Goal: Transaction & Acquisition: Purchase product/service

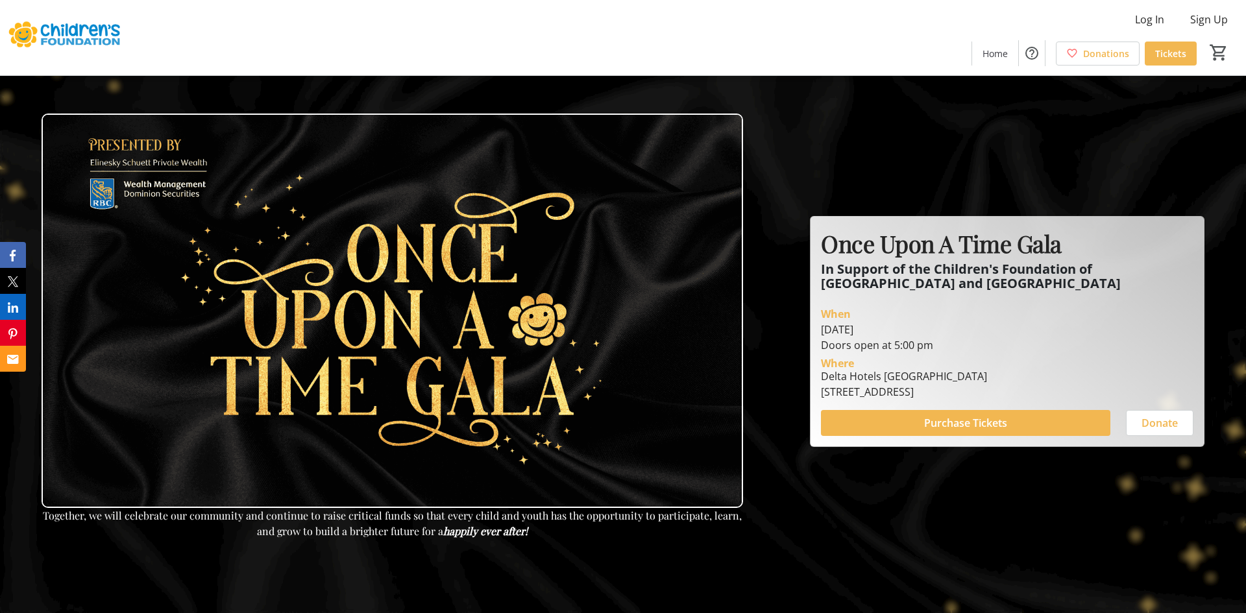
click at [587, 36] on div "Log In Sign Up Home Donations Tickets 0" at bounding box center [623, 37] width 1246 height 75
click at [1181, 53] on span "Tickets" at bounding box center [1170, 54] width 31 height 14
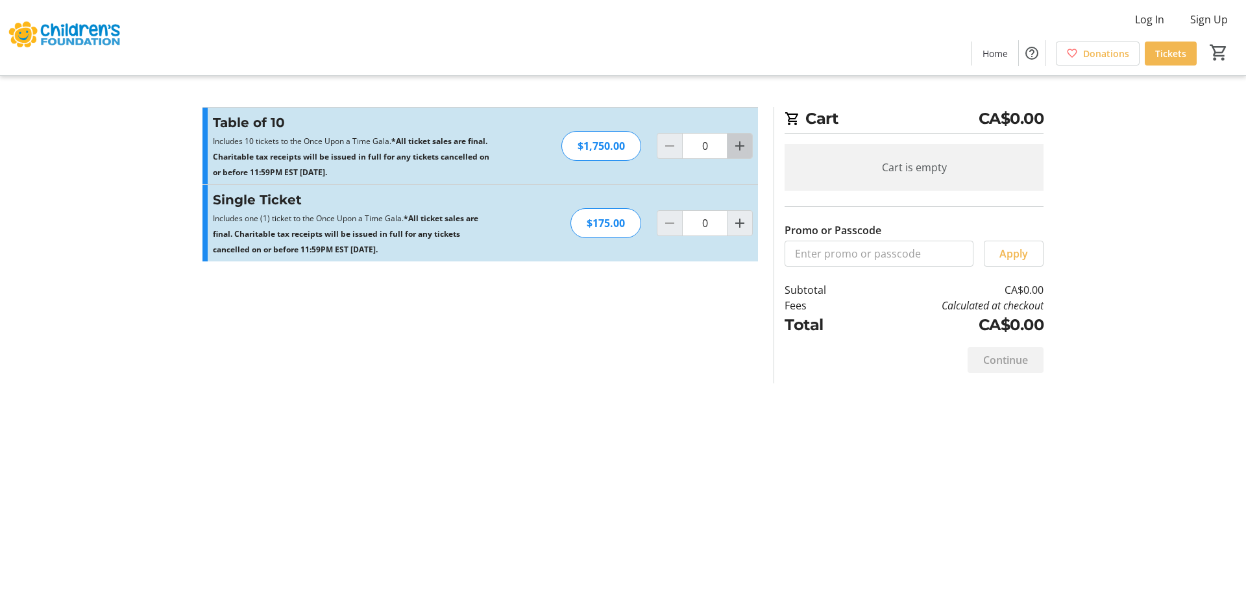
click at [736, 144] on mat-icon "Increment by one" at bounding box center [740, 146] width 16 height 16
type input "1"
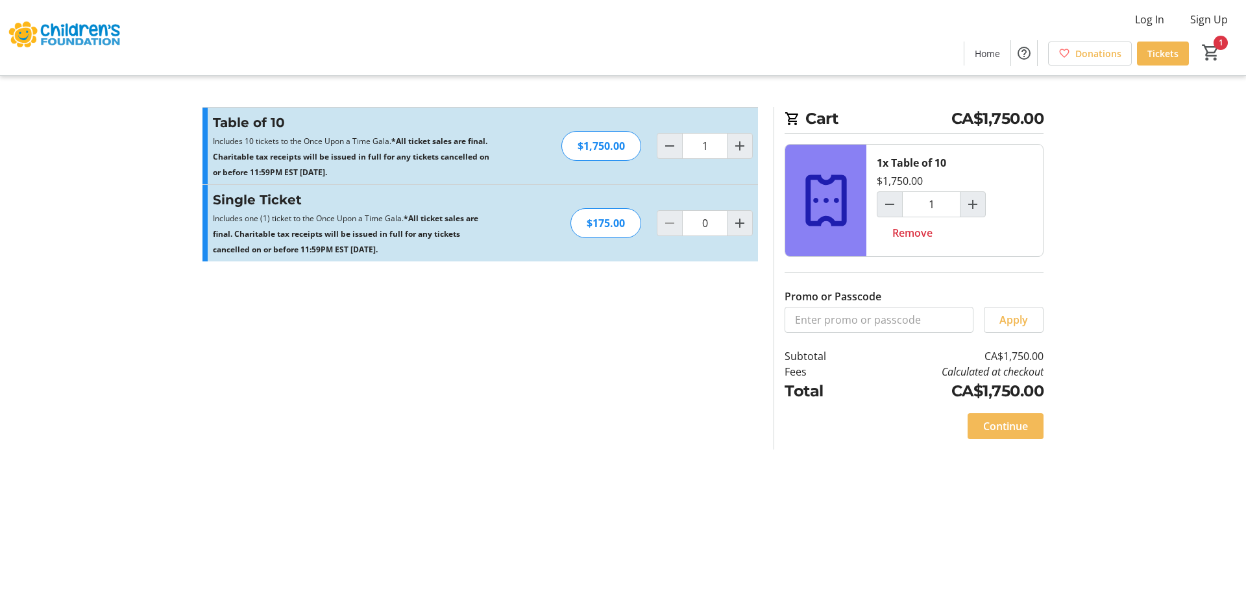
click at [992, 421] on span "Continue" at bounding box center [1005, 427] width 45 height 16
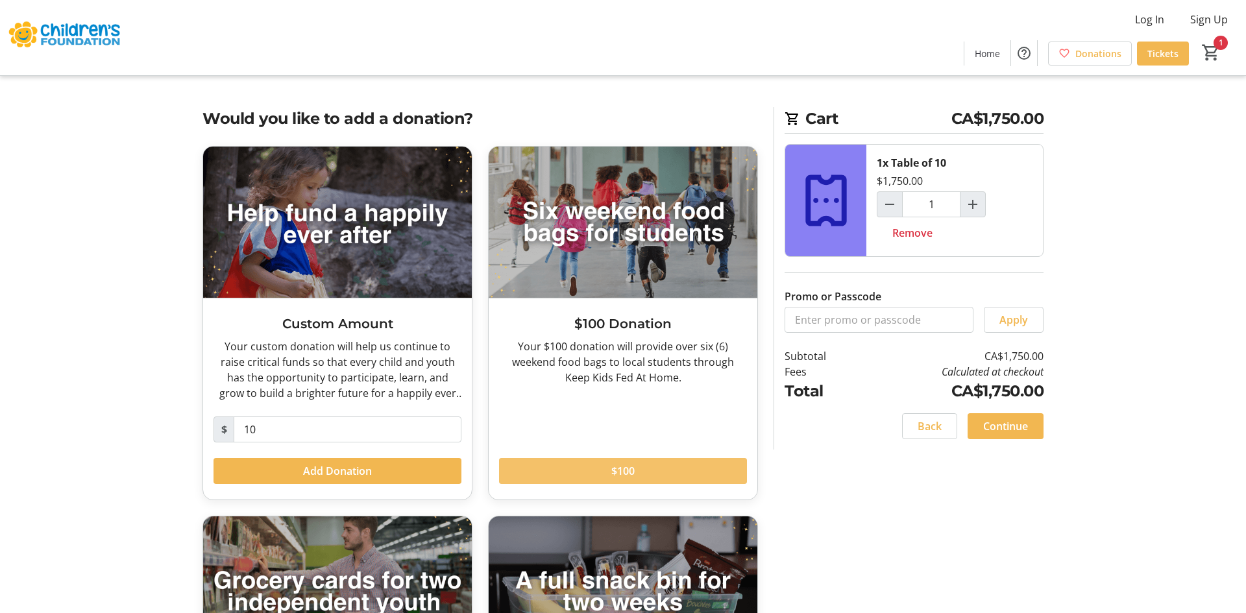
click at [671, 474] on span at bounding box center [623, 471] width 248 height 31
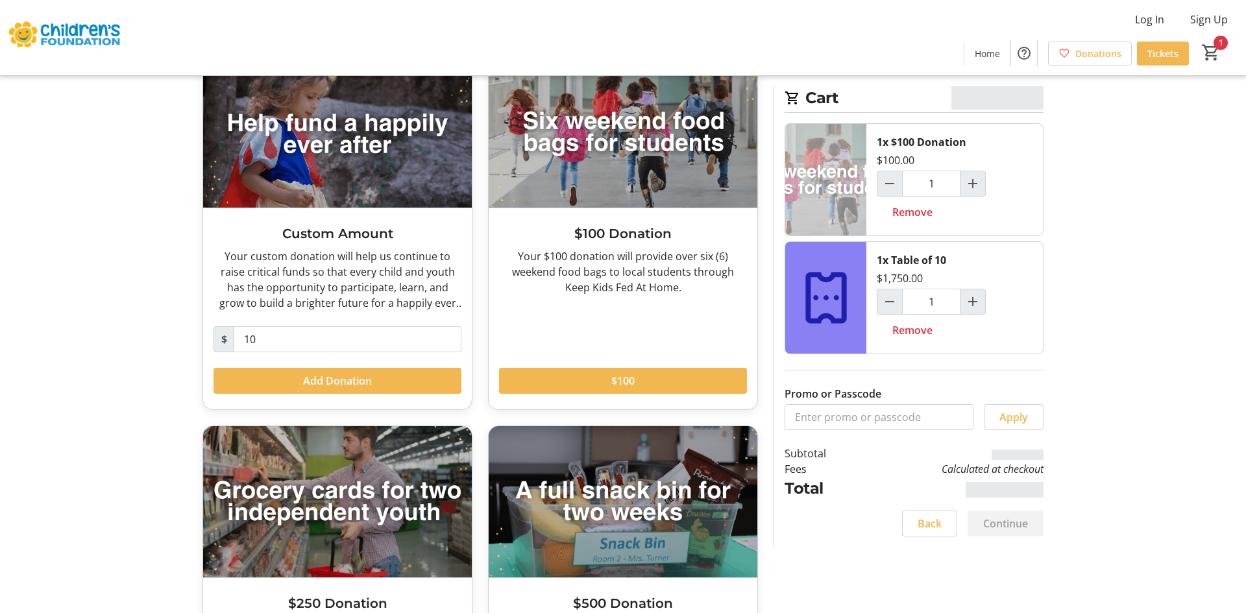
scroll to position [141, 0]
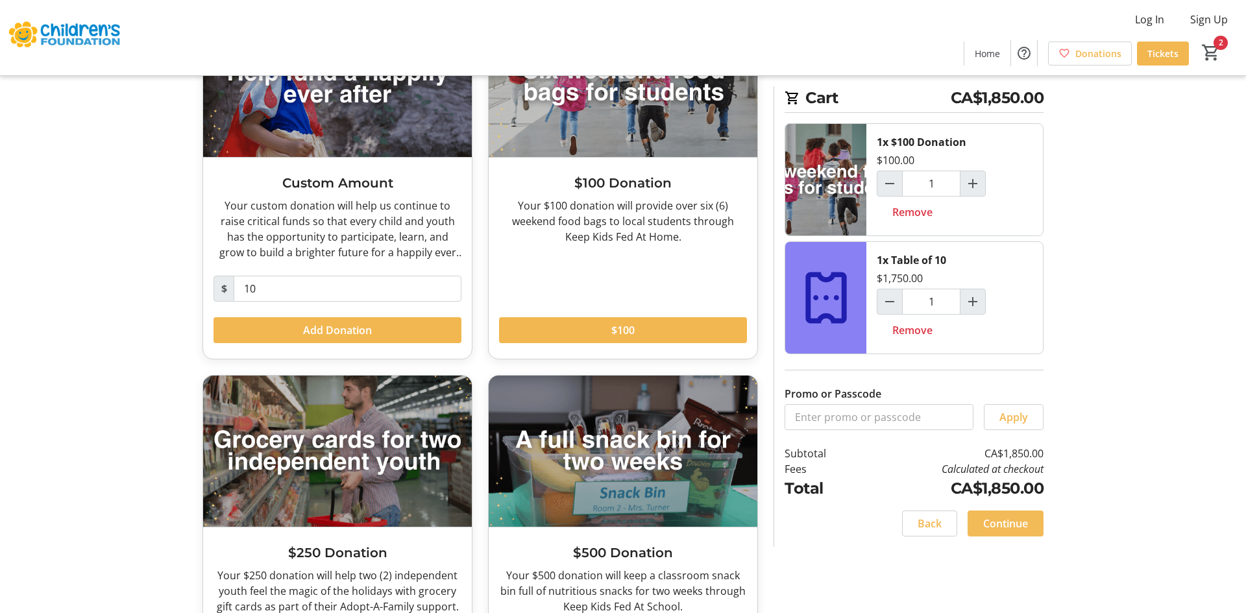
click at [1006, 530] on span "Continue" at bounding box center [1005, 524] width 45 height 16
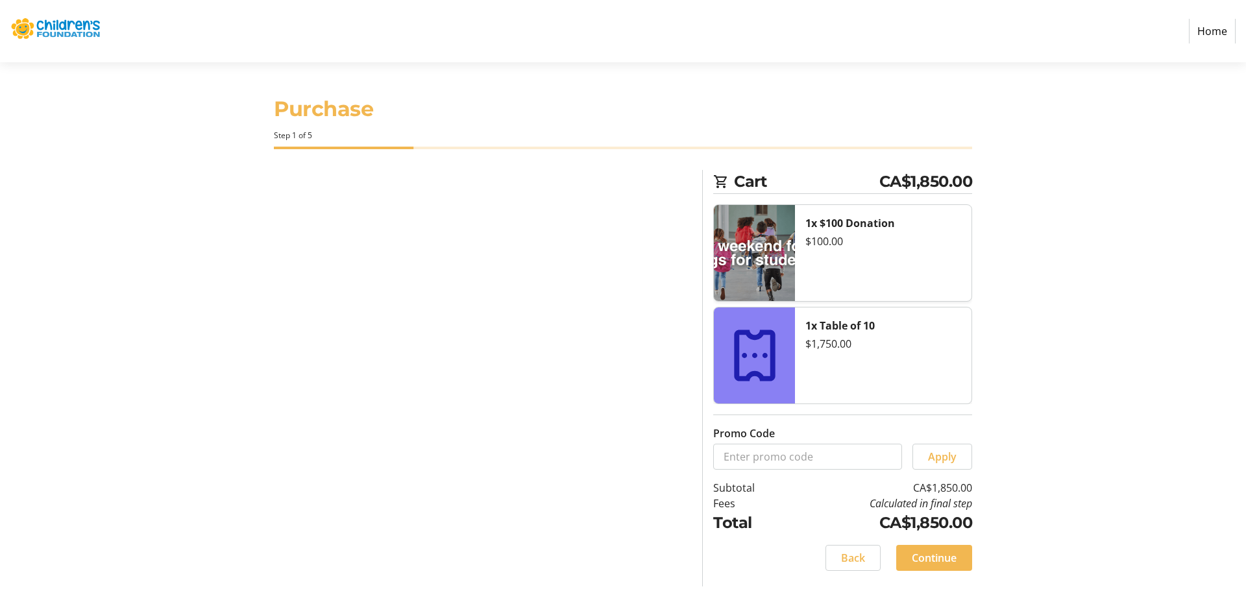
select select "CA"
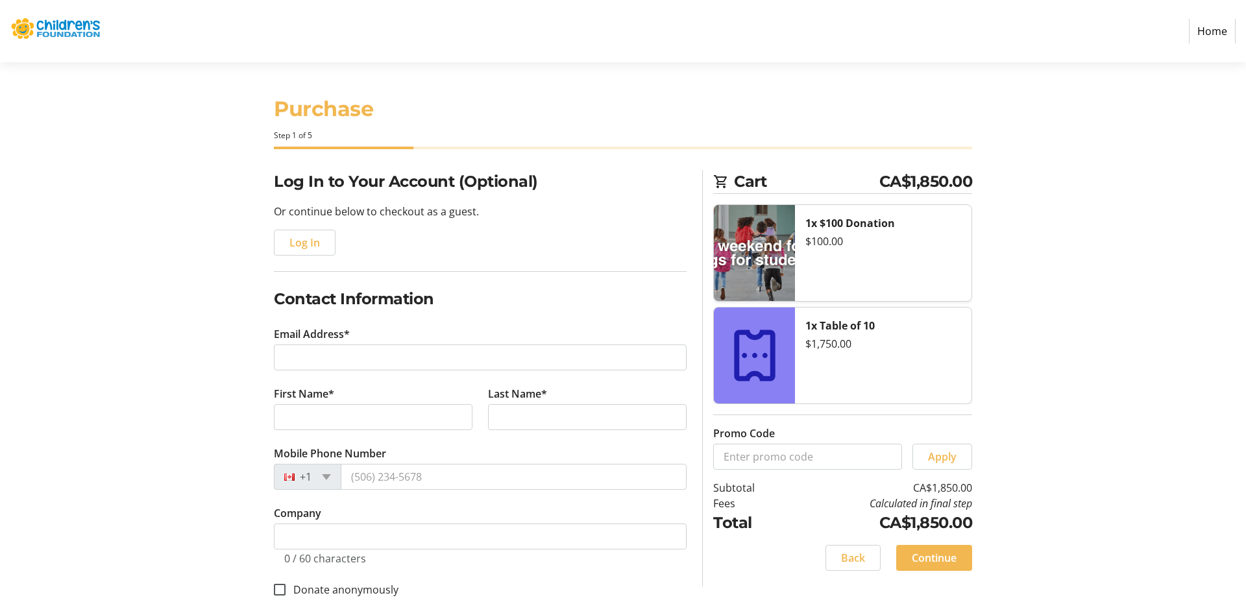
click at [1076, 323] on section "Purchase Step 1 of 5 Cart CA$1,850.00 1x $100 Donation $100.00 1x Table of 10 $…" at bounding box center [623, 455] width 1246 height 786
click at [1097, 252] on section "Purchase Step 1 of 5 Cart CA$1,850.00 1x $100 Donation $100.00 1x Table of 10 $…" at bounding box center [623, 455] width 1246 height 786
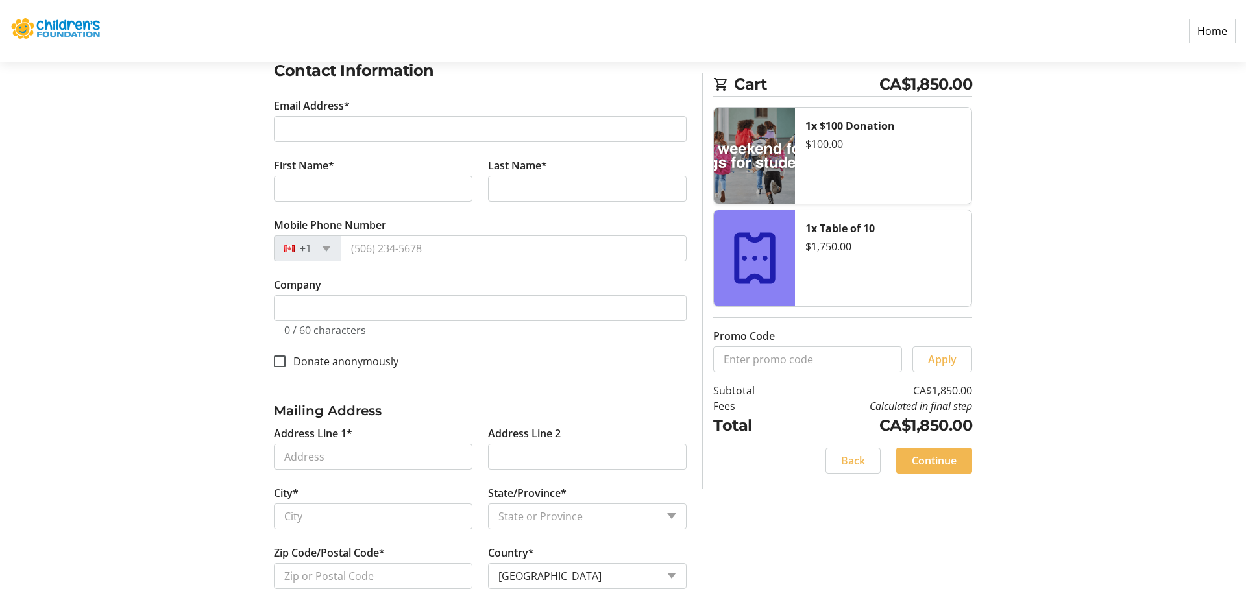
scroll to position [236, 0]
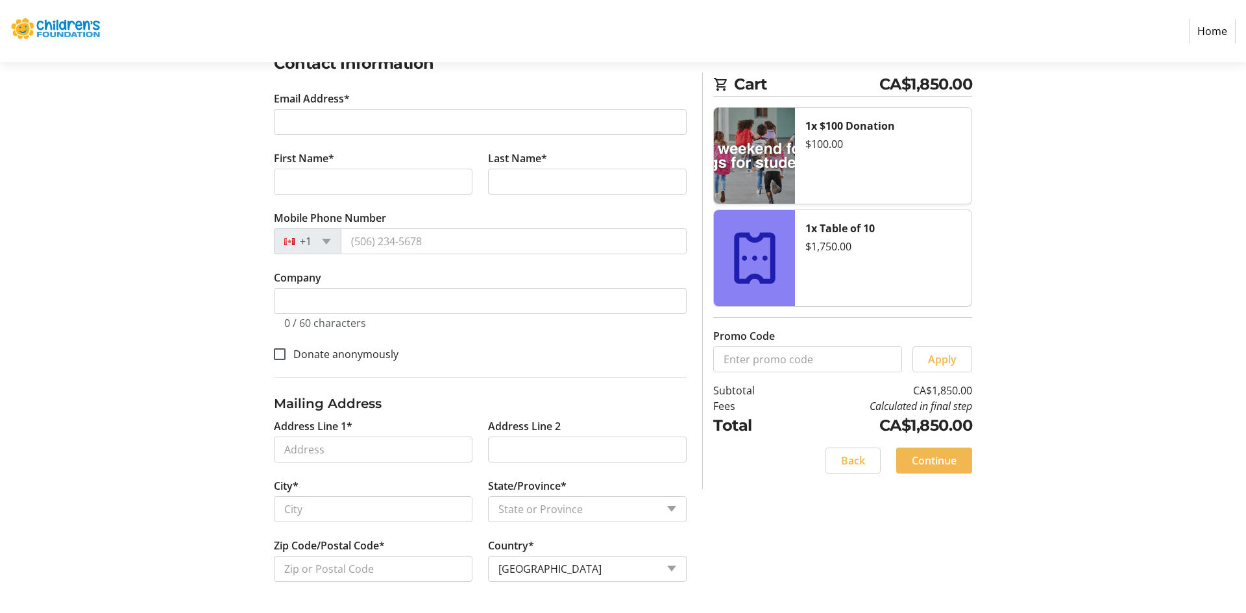
click at [1112, 292] on section "Purchase Step 1 of 5 Cart CA$1,850.00 1x $100 Donation $100.00 1x Table of 10 $…" at bounding box center [623, 220] width 1246 height 786
click at [952, 461] on span "Continue" at bounding box center [934, 461] width 45 height 16
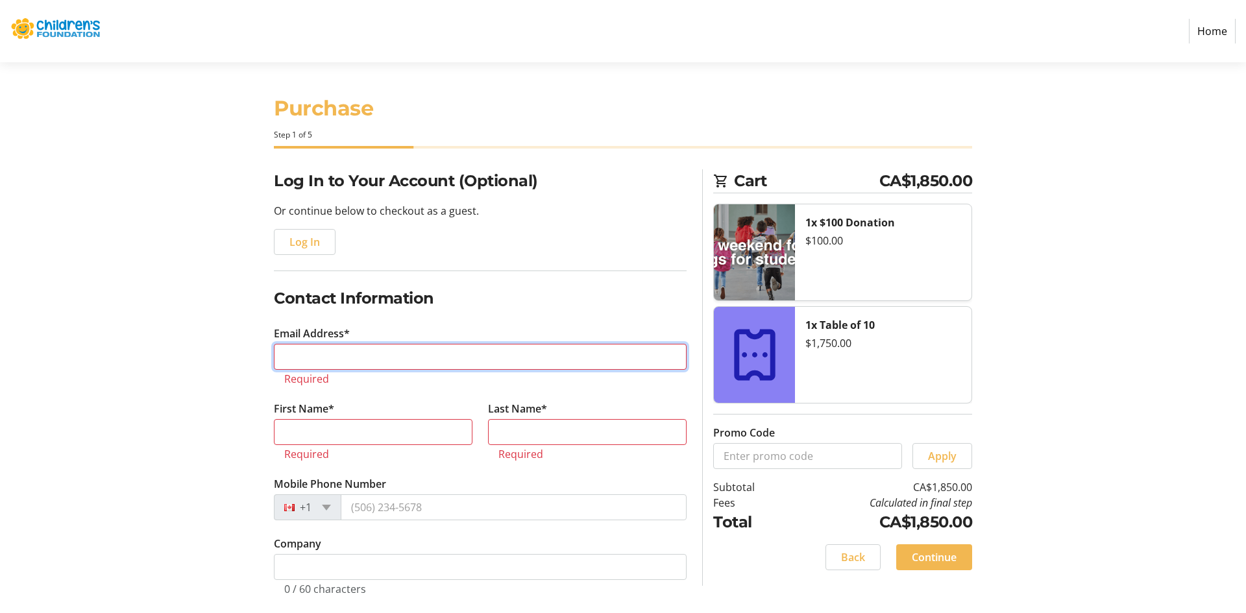
scroll to position [0, 0]
click at [594, 204] on p "Or continue below to checkout as a guest." at bounding box center [480, 212] width 413 height 16
click at [1100, 273] on section "Purchase Step 1 of 5 Cart CA$1,850.00 1x $100 Donation $100.00 1x Table of 10 $…" at bounding box center [623, 494] width 1246 height 864
click at [359, 365] on input "Email Address*" at bounding box center [480, 358] width 413 height 26
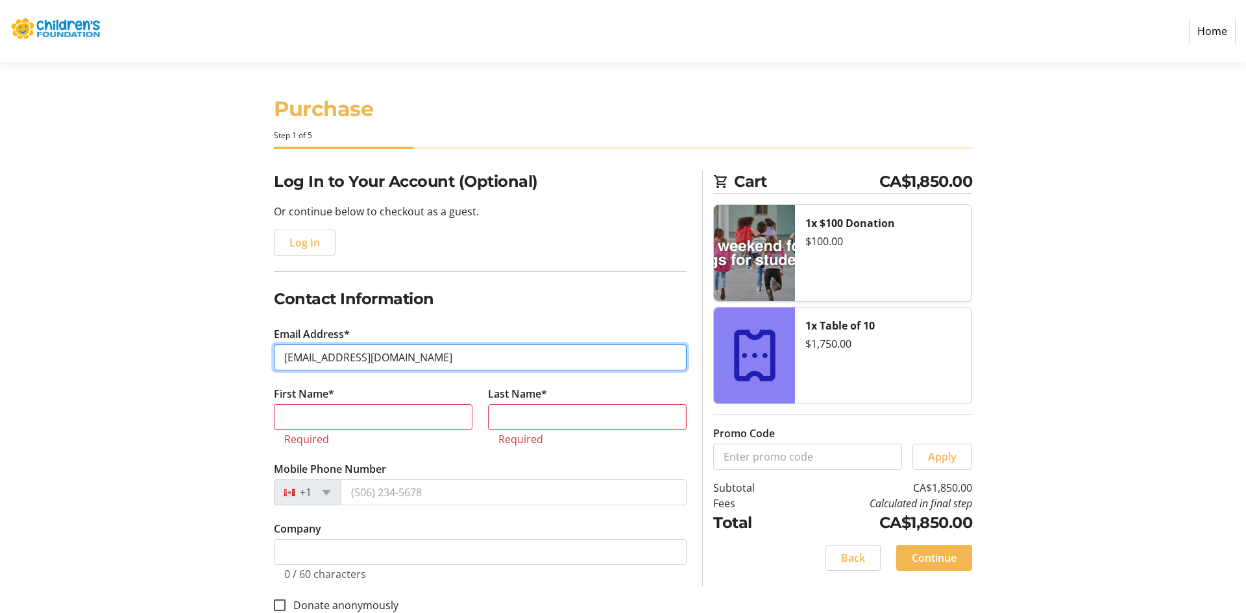
type input "[EMAIL_ADDRESS][DOMAIN_NAME]"
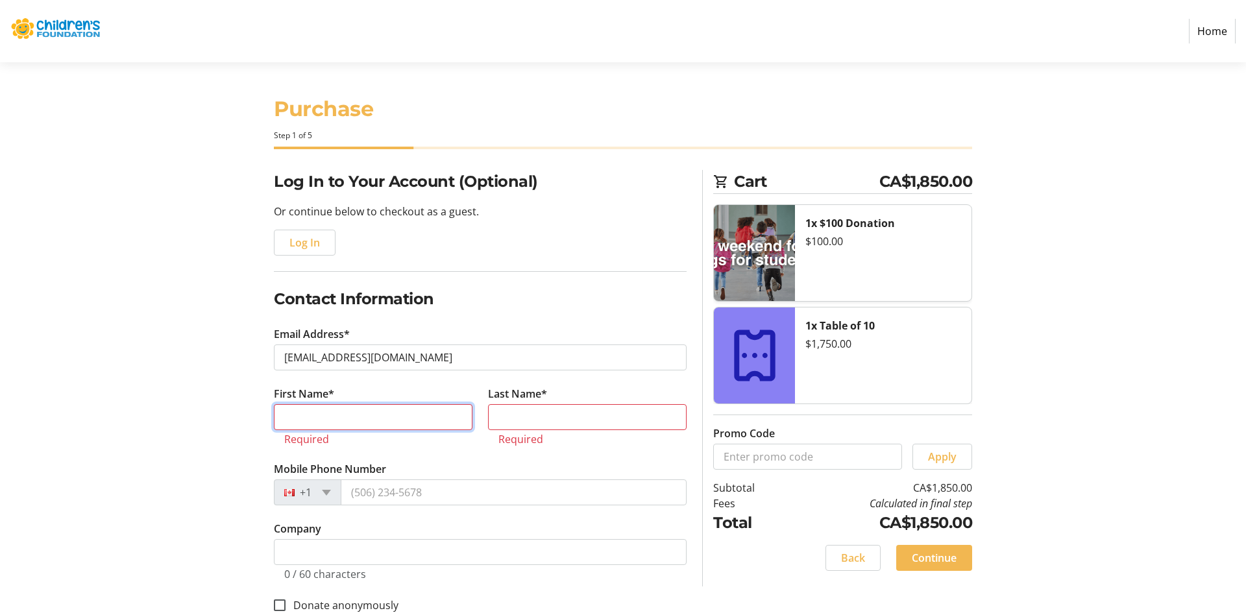
click at [354, 420] on input "First Name*" at bounding box center [373, 417] width 199 height 26
type input "[PERSON_NAME]"
click at [565, 417] on input "Last Name*" at bounding box center [587, 417] width 199 height 26
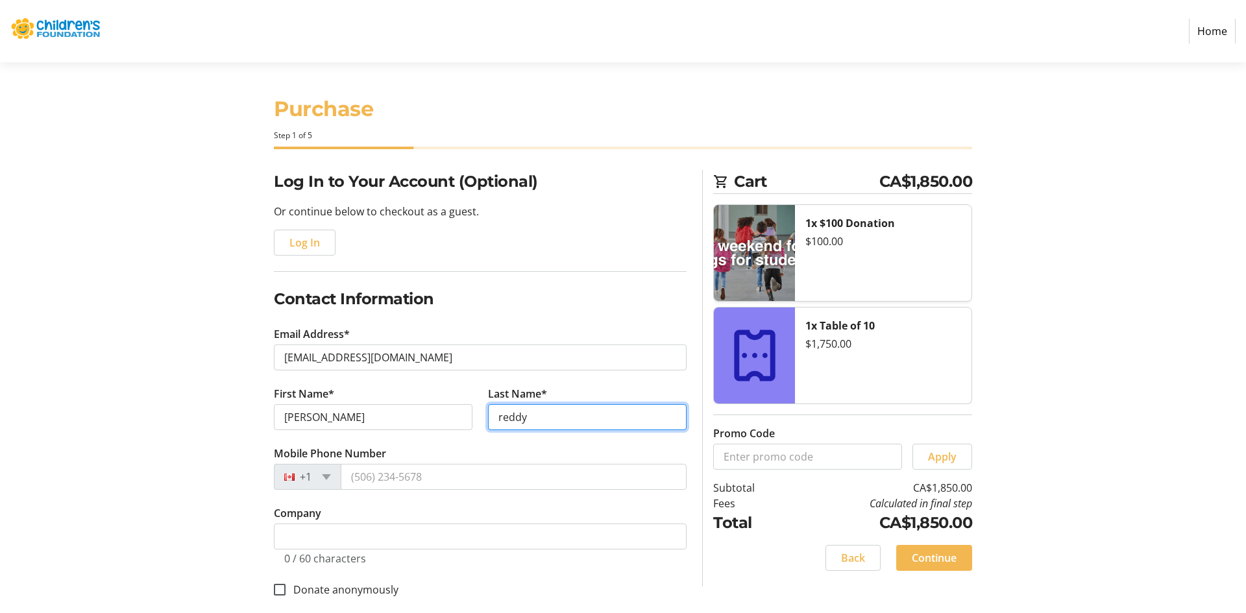
type input "reddy"
click at [216, 439] on div "Log In to Your Account (Optional) Or continue below to checkout as a guest. Log…" at bounding box center [623, 532] width 857 height 725
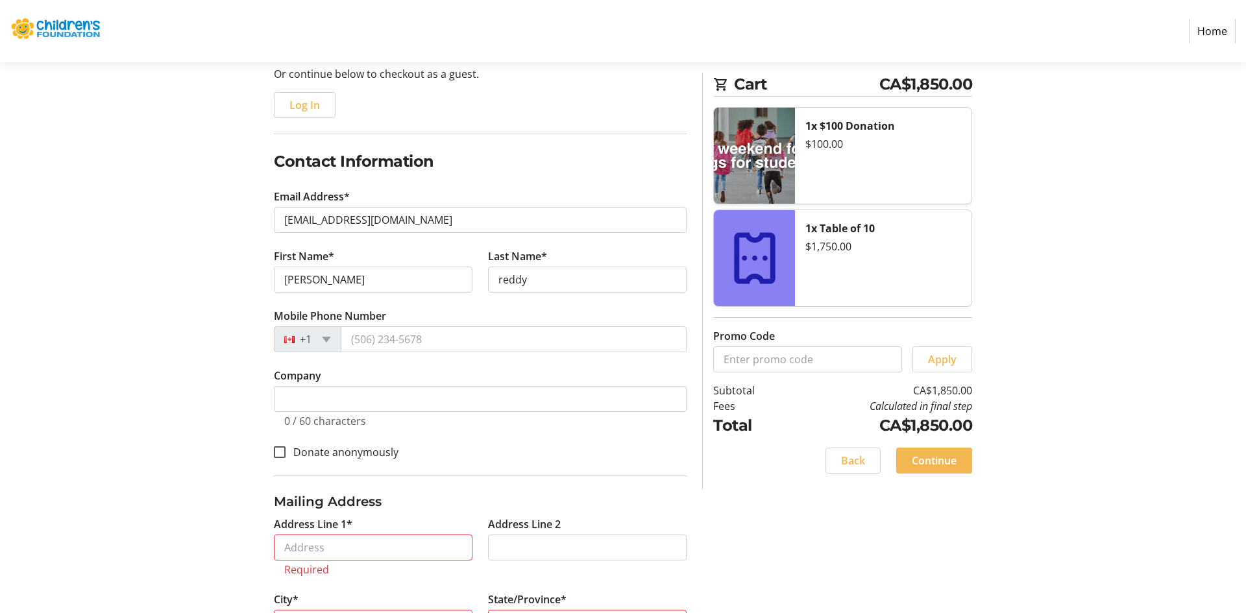
scroll to position [141, 0]
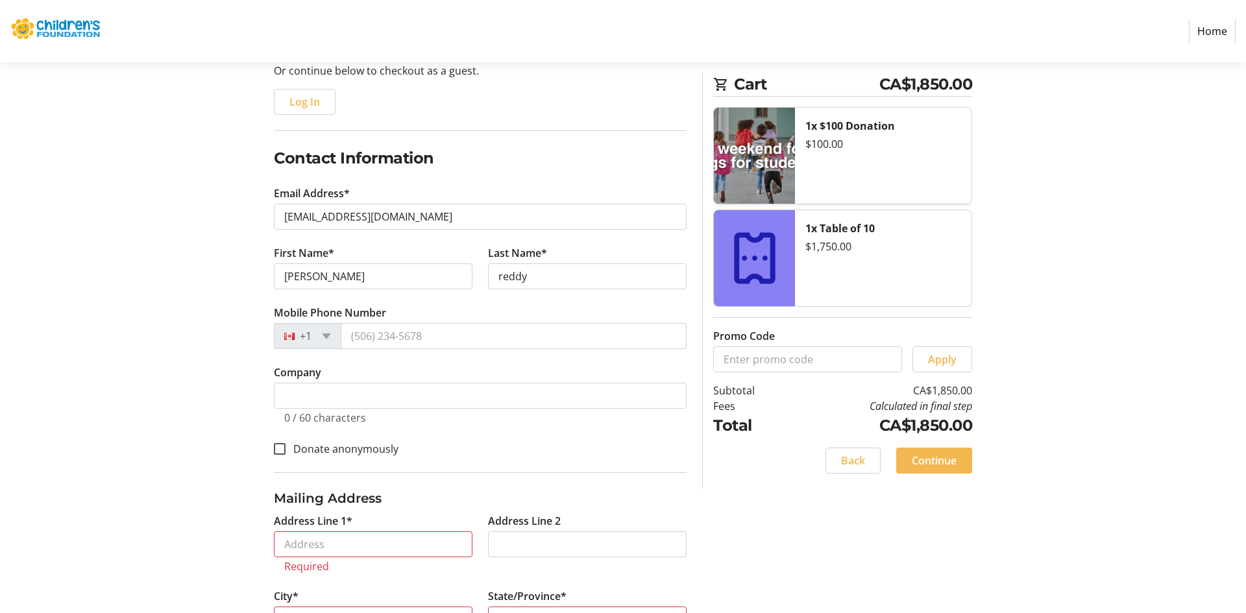
click at [322, 340] on div "+1" at bounding box center [307, 336] width 67 height 26
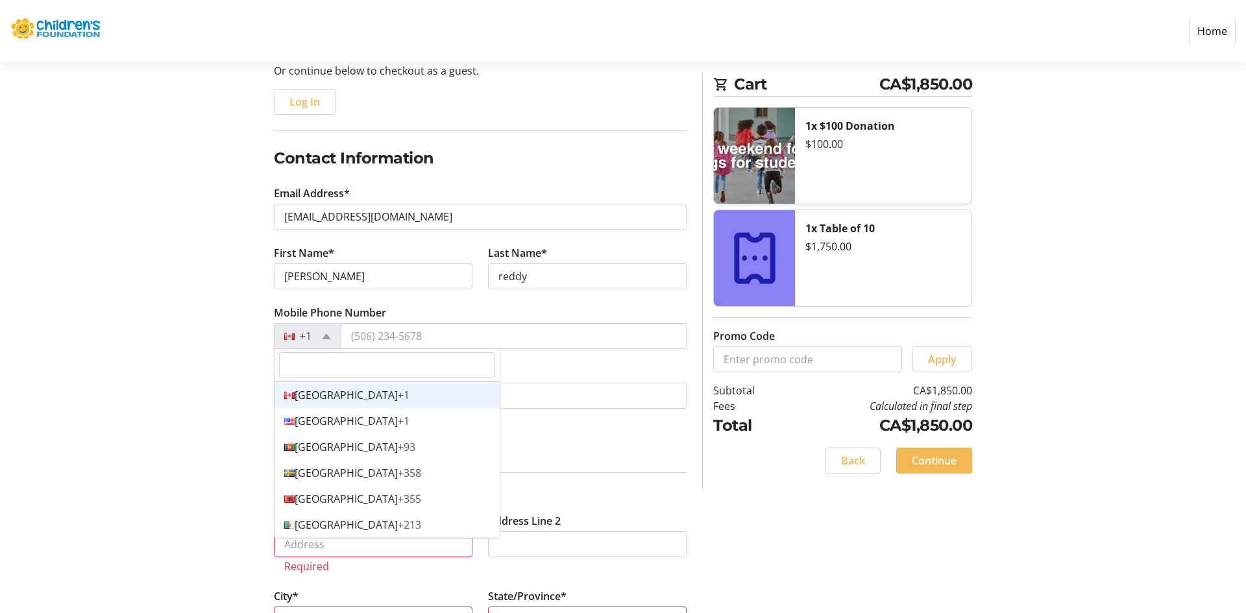
click at [221, 341] on div "Log In to Your Account (Optional) Or continue below to checkout as a guest. Log…" at bounding box center [623, 391] width 857 height 725
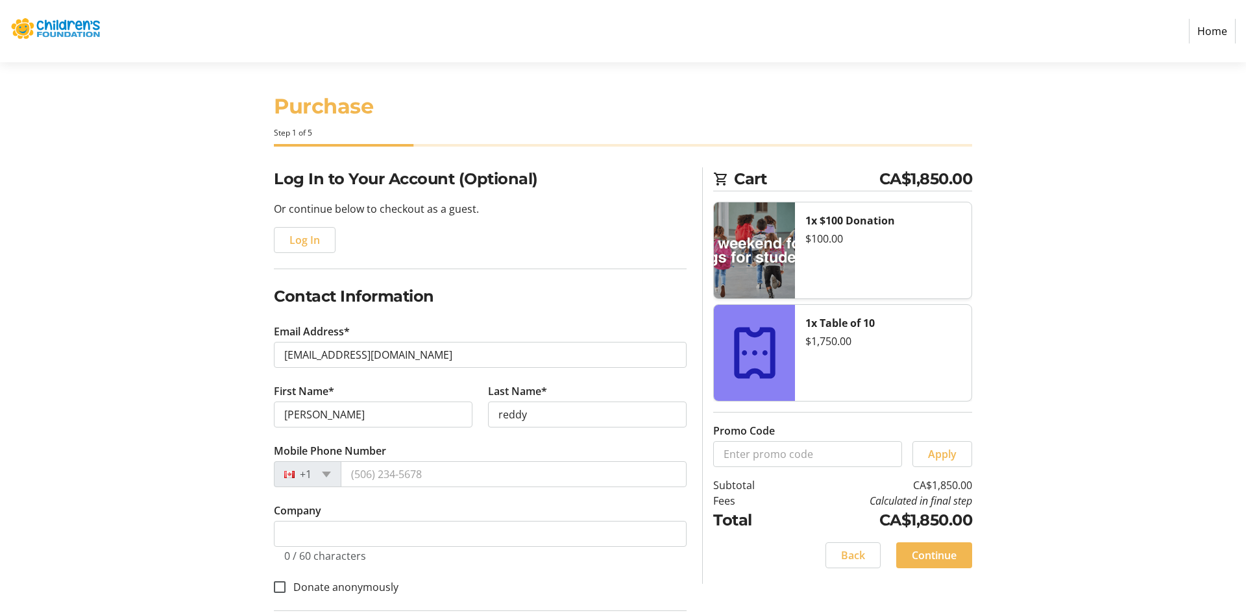
scroll to position [0, 0]
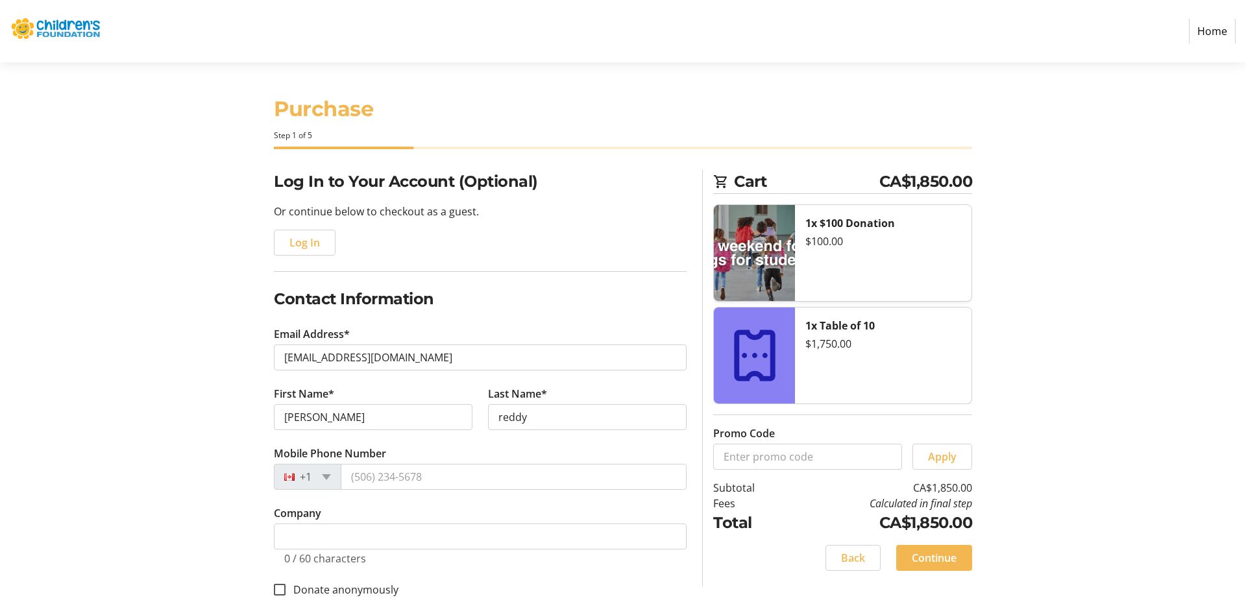
click at [1135, 245] on section "Purchase Step 1 of 5 Cart CA$1,850.00 1x $100 Donation $100.00 1x Table of 10 $…" at bounding box center [623, 478] width 1246 height 833
click at [1057, 302] on section "Purchase Step 1 of 5 Cart CA$1,850.00 1x $100 Donation $100.00 1x Table of 10 $…" at bounding box center [623, 478] width 1246 height 833
